Goal: Find contact information: Find contact information

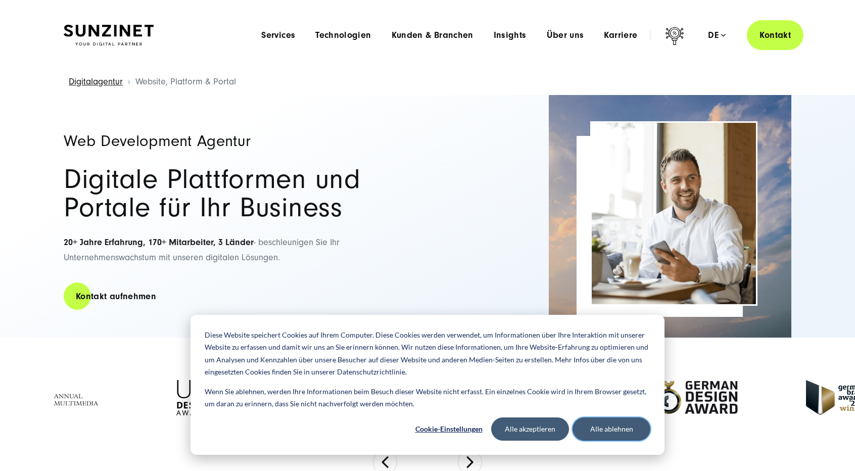
click at [617, 427] on button "Alle ablehnen" at bounding box center [612, 428] width 78 height 23
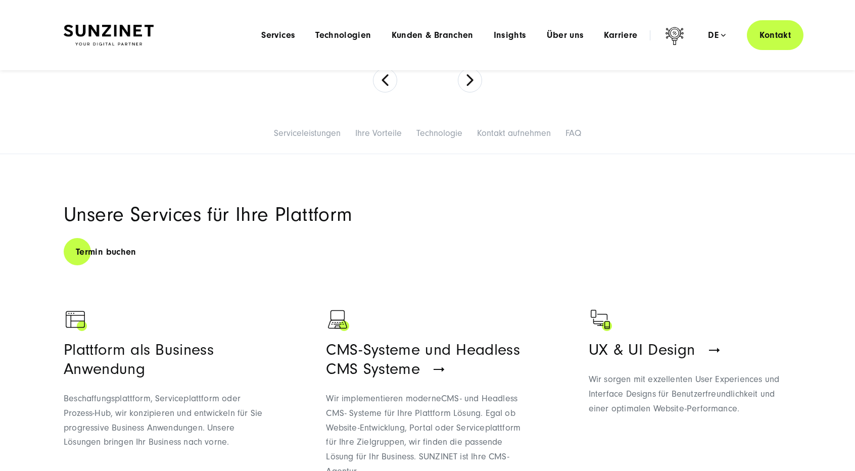
scroll to position [62, 0]
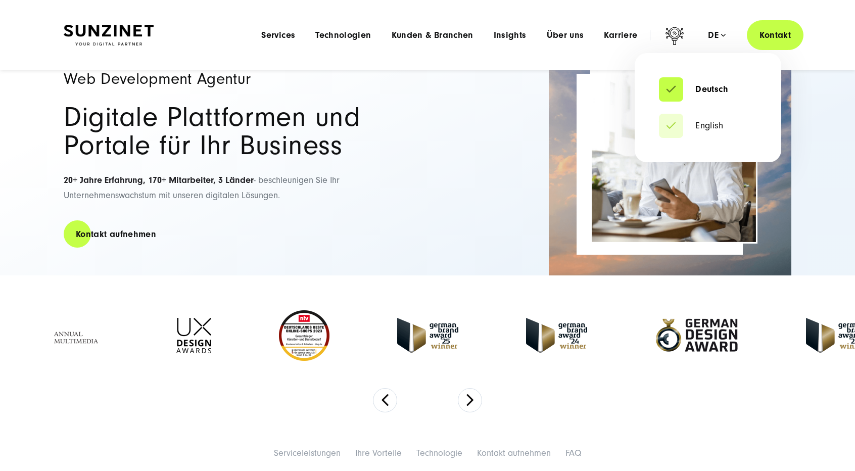
click at [720, 31] on div "de" at bounding box center [717, 35] width 18 height 10
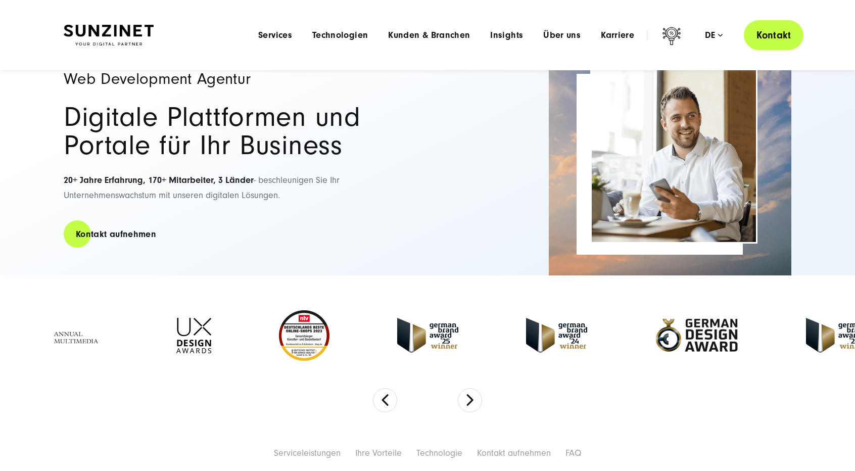
click at [772, 37] on link "Kontakt" at bounding box center [774, 35] width 60 height 30
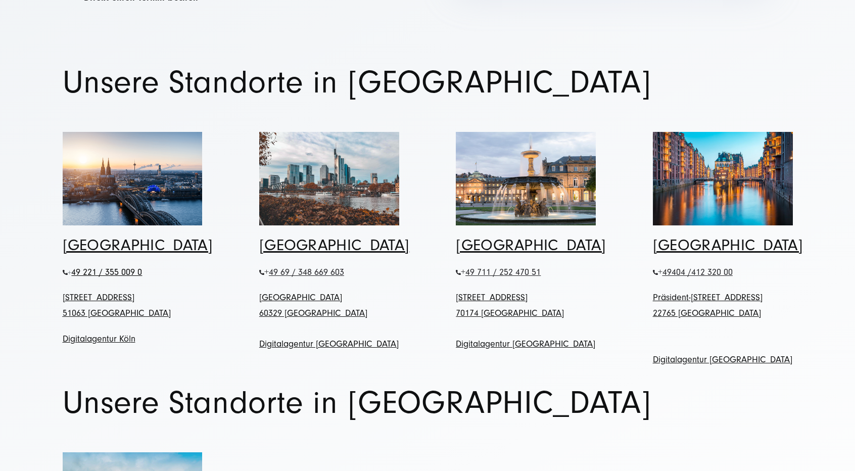
scroll to position [404, 0]
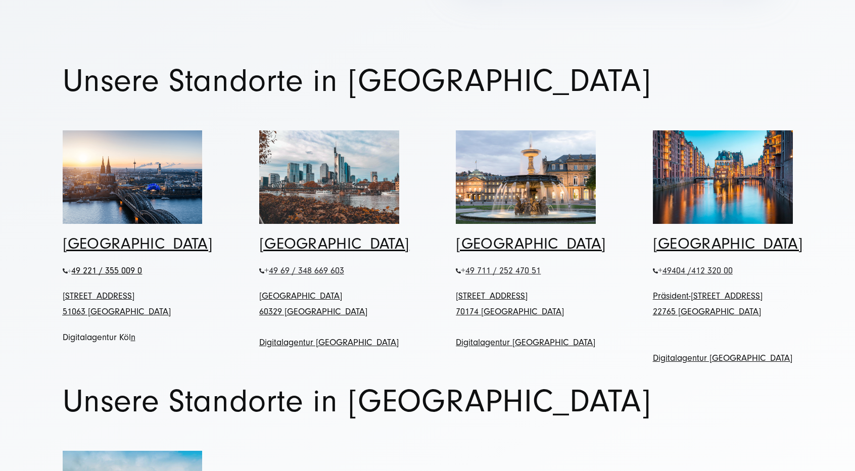
click at [109, 332] on link "Digitalagentur Köl" at bounding box center [97, 337] width 68 height 11
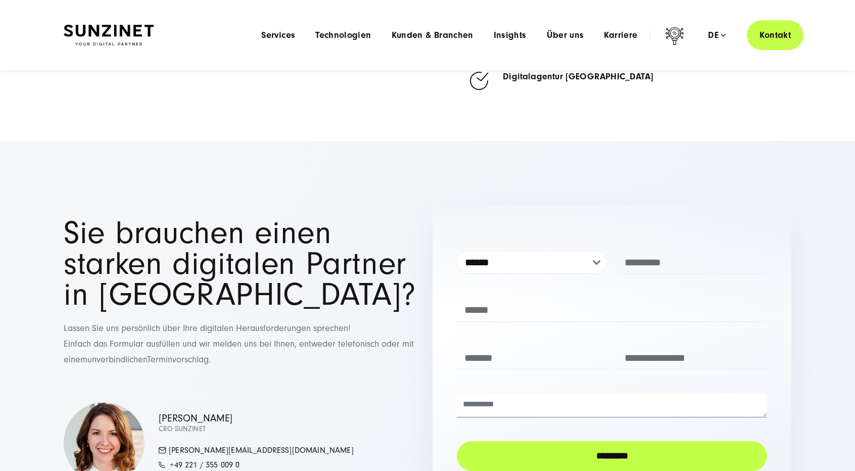
scroll to position [4094, 0]
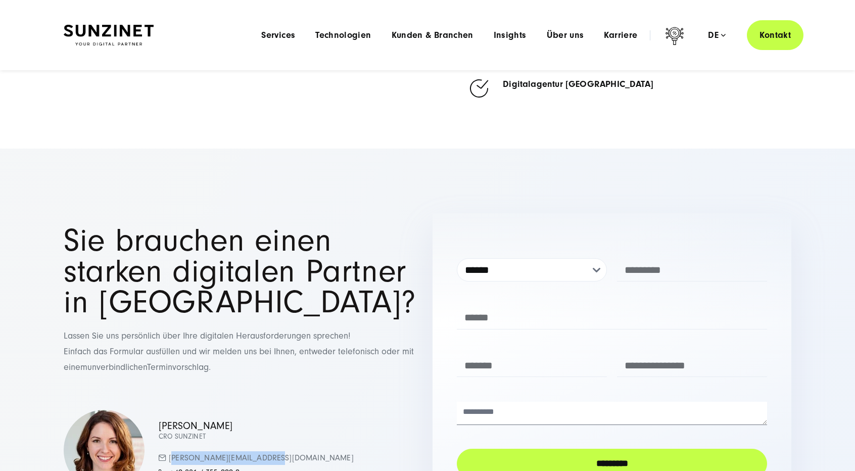
drag, startPoint x: 280, startPoint y: 366, endPoint x: 172, endPoint y: 363, distance: 108.2
click at [172, 410] on div "Simona Mayer CRO SUNZINET mayer.simona@sunzinet.com +49 221 / 355 009 0" at bounding box center [243, 450] width 359 height 81
copy link "[PERSON_NAME][EMAIL_ADDRESS][DOMAIN_NAME]"
